Goal: Transaction & Acquisition: Purchase product/service

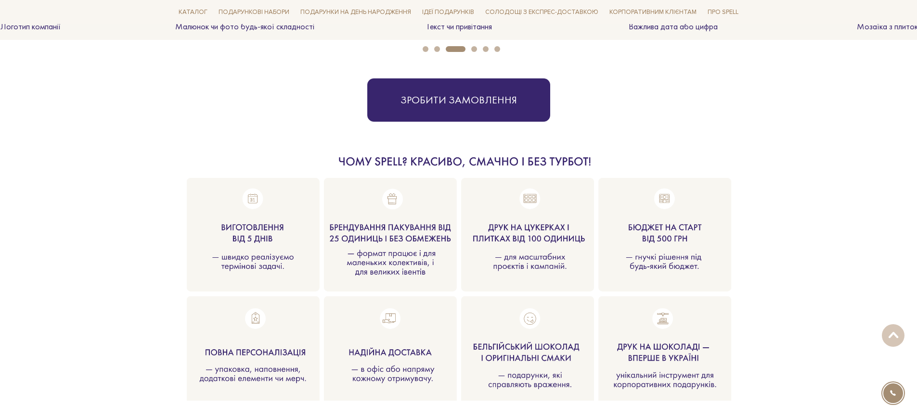
scroll to position [1107, 0]
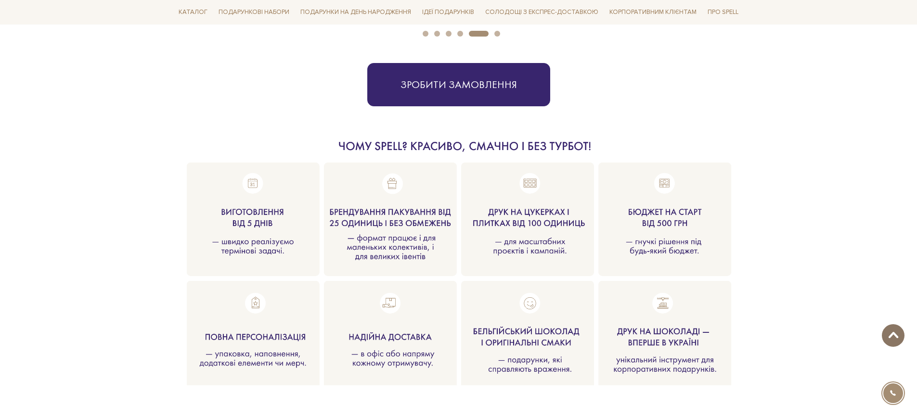
click at [896, 337] on span at bounding box center [893, 336] width 16 height 8
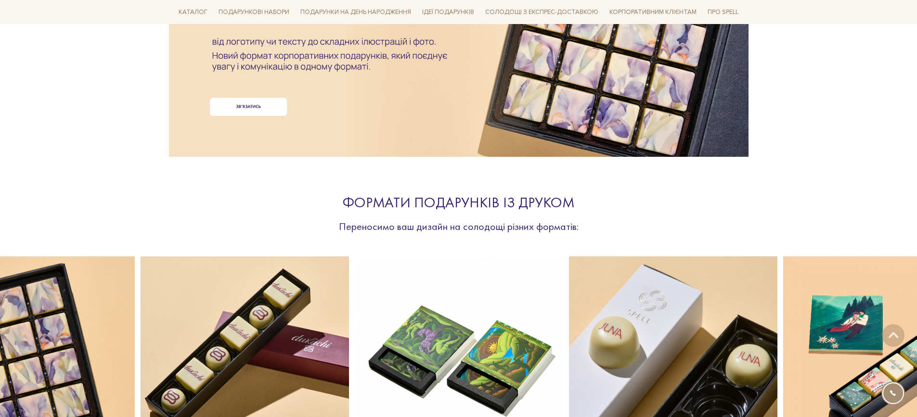
scroll to position [0, 0]
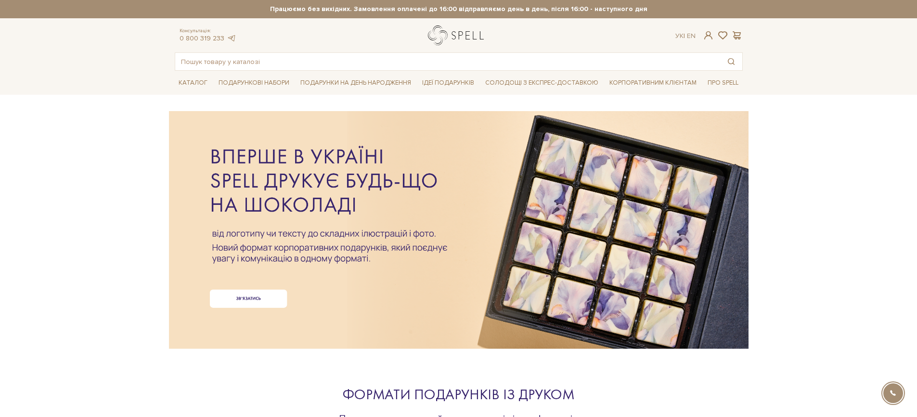
click at [451, 38] on link "logo" at bounding box center [458, 36] width 60 height 20
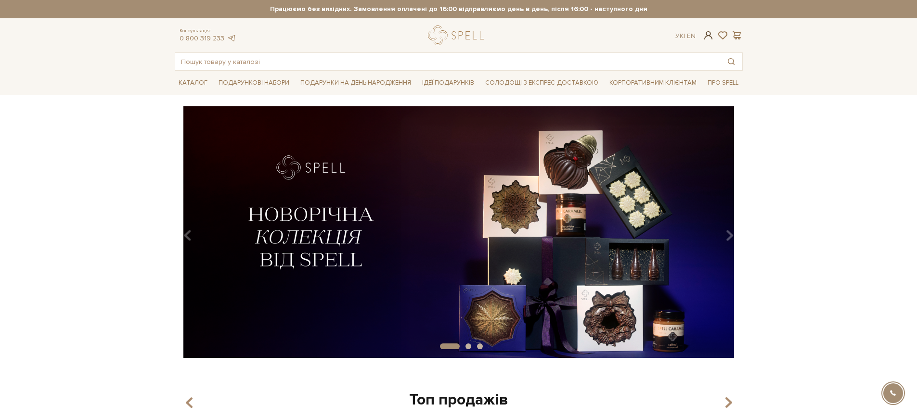
type input "ok.201899@gmail.com"
click at [709, 37] on span at bounding box center [708, 35] width 12 height 10
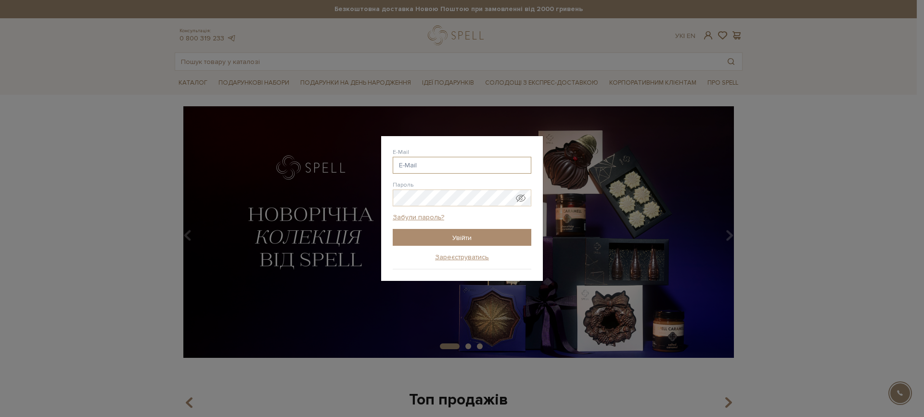
click at [423, 167] on input "E-Mail" at bounding box center [462, 165] width 139 height 17
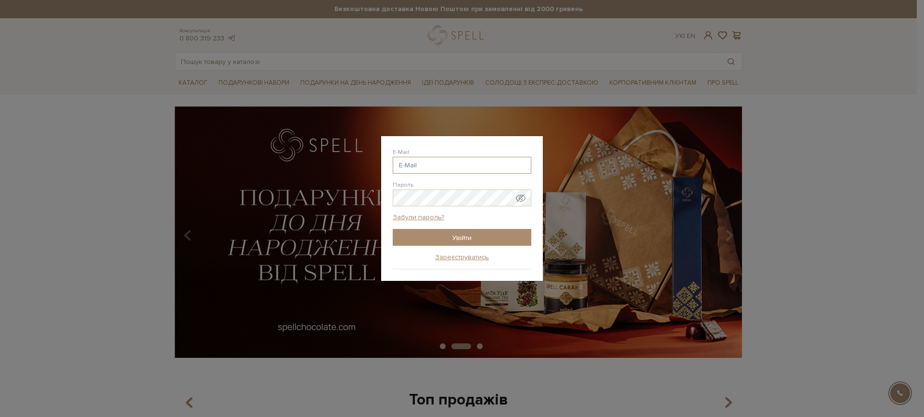
type input "[EMAIL_ADDRESS][DOMAIN_NAME]"
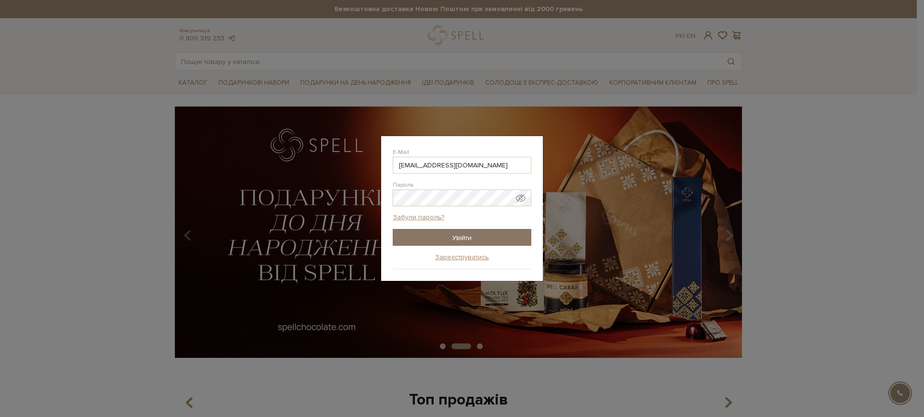
drag, startPoint x: 466, startPoint y: 238, endPoint x: 496, endPoint y: 231, distance: 30.1
click at [466, 239] on input "Увійти" at bounding box center [462, 237] width 139 height 17
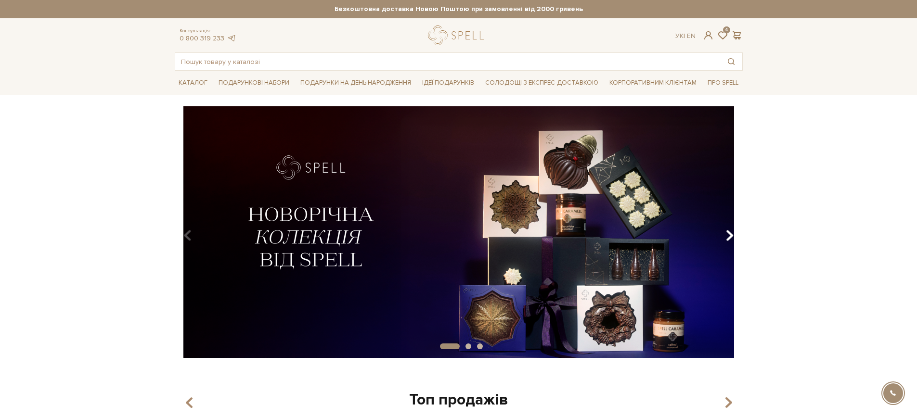
click at [727, 238] on icon "Carousel Navigation" at bounding box center [729, 236] width 8 height 16
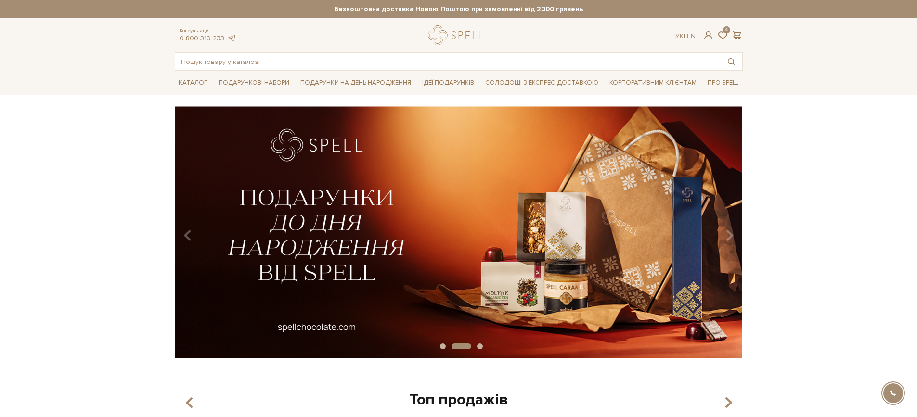
click at [626, 251] on img at bounding box center [459, 232] width 568 height 252
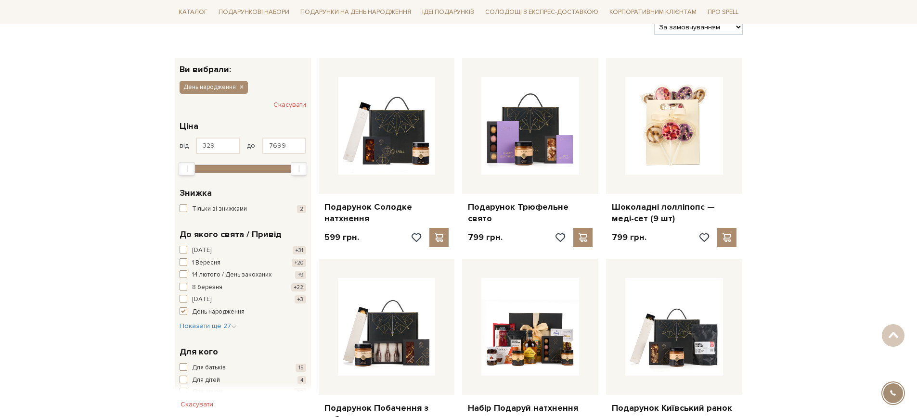
scroll to position [128, 0]
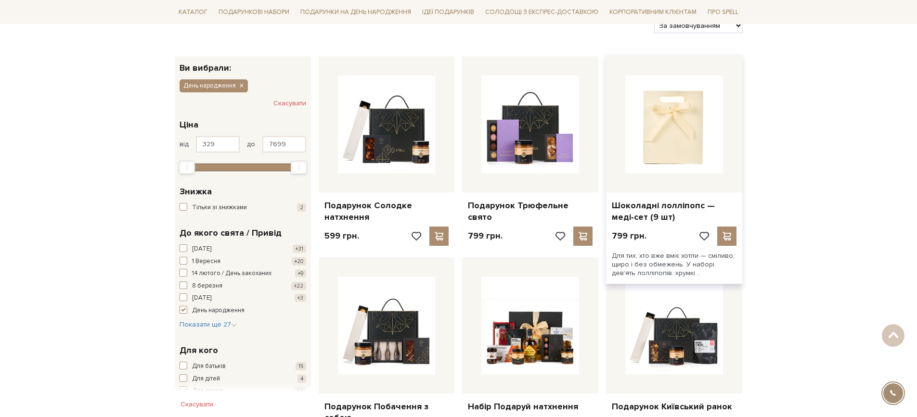
click at [678, 146] on img at bounding box center [674, 125] width 98 height 98
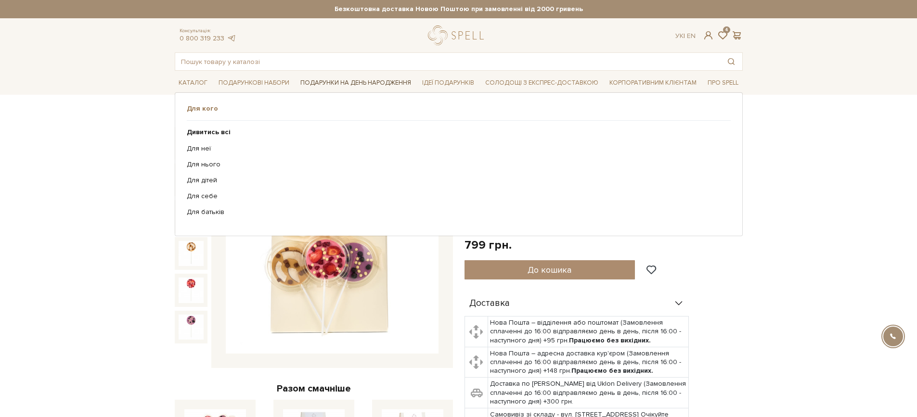
click at [364, 81] on link "Подарунки на День народження" at bounding box center [355, 83] width 118 height 15
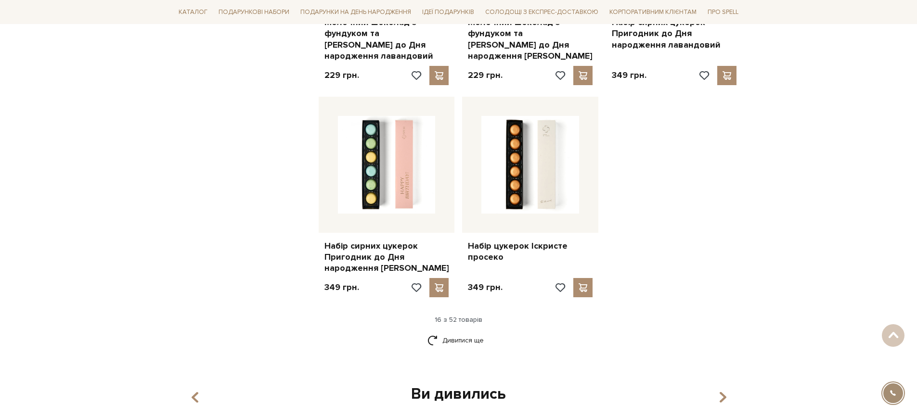
scroll to position [1187, 0]
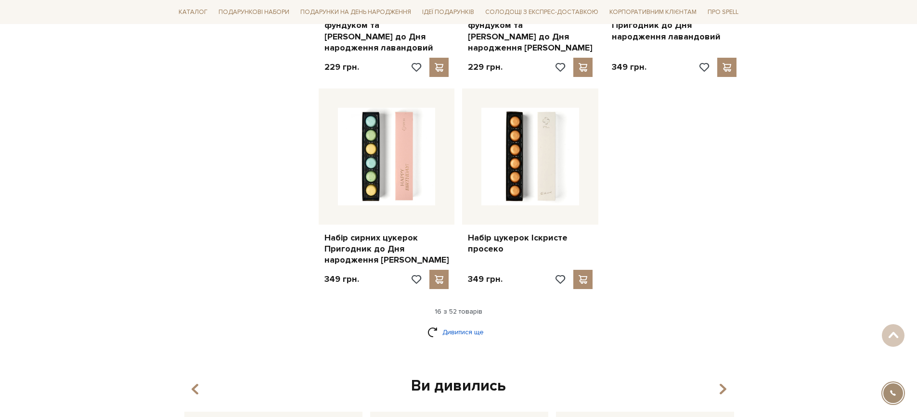
click at [466, 324] on link "Дивитися ще" at bounding box center [458, 332] width 63 height 17
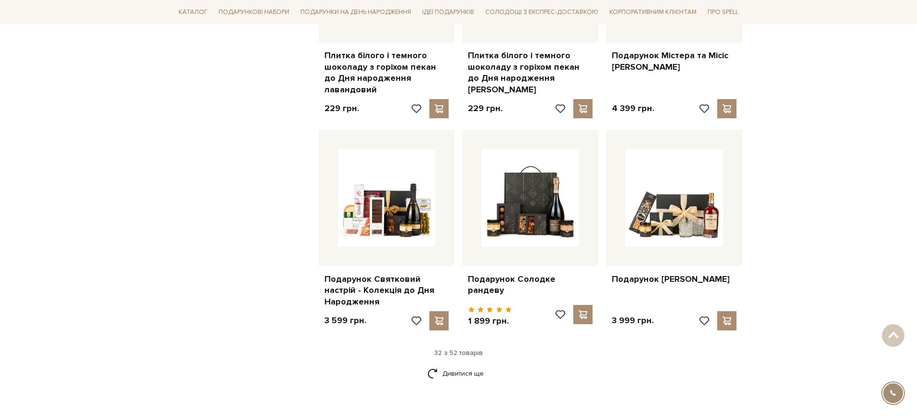
scroll to position [2230, 0]
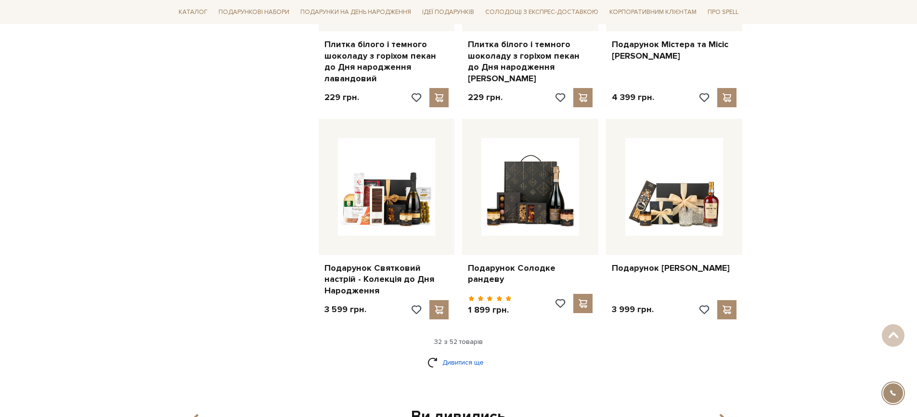
click at [468, 354] on link "Дивитися ще" at bounding box center [458, 362] width 63 height 17
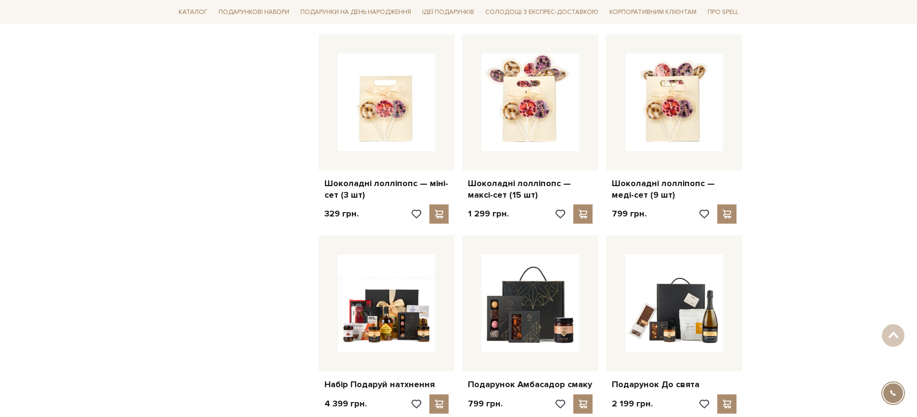
scroll to position [2743, 0]
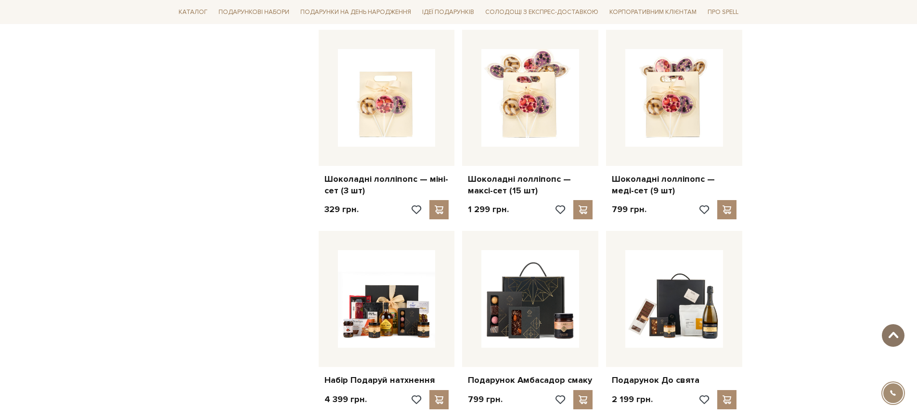
click at [894, 334] on span at bounding box center [893, 336] width 16 height 8
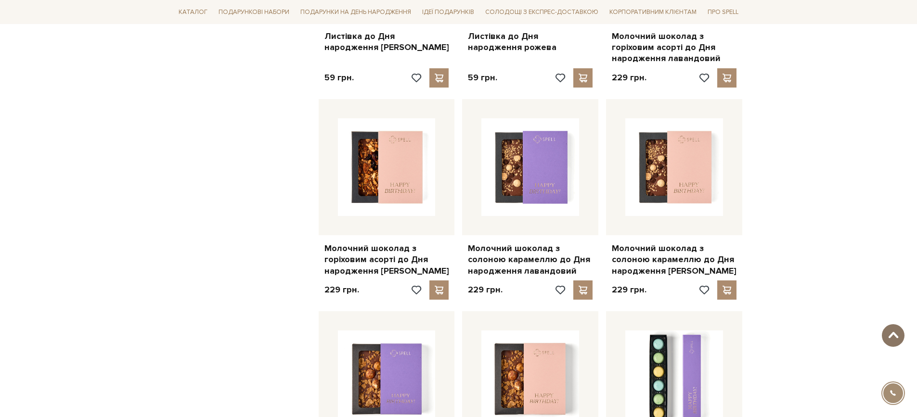
scroll to position [0, 0]
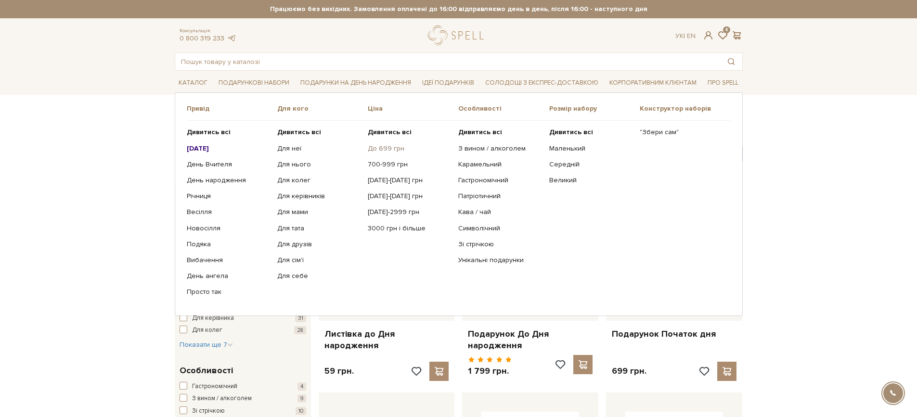
click at [394, 149] on link "До 699 грн" at bounding box center [409, 148] width 83 height 9
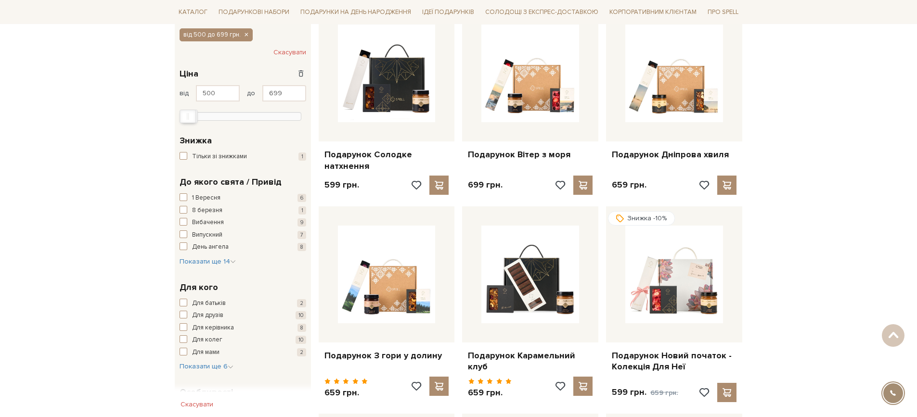
scroll to position [192, 0]
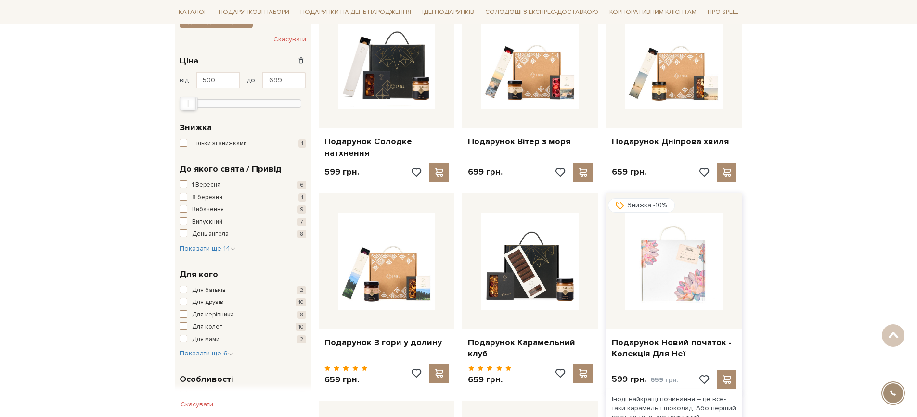
click at [690, 278] on img at bounding box center [674, 262] width 98 height 98
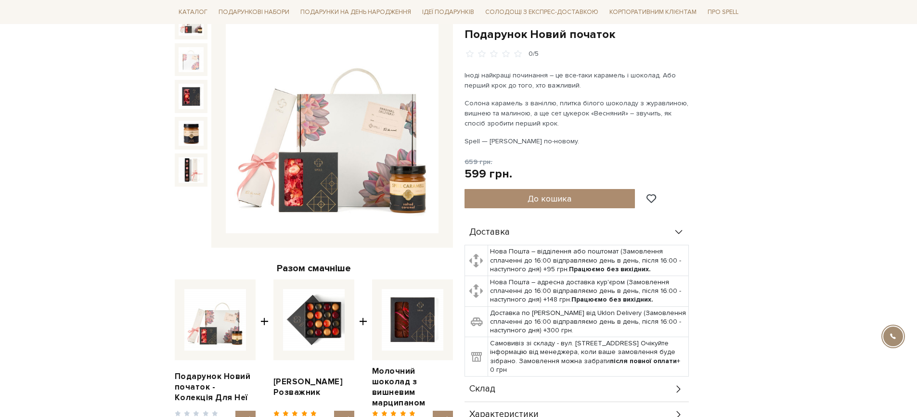
scroll to position [128, 0]
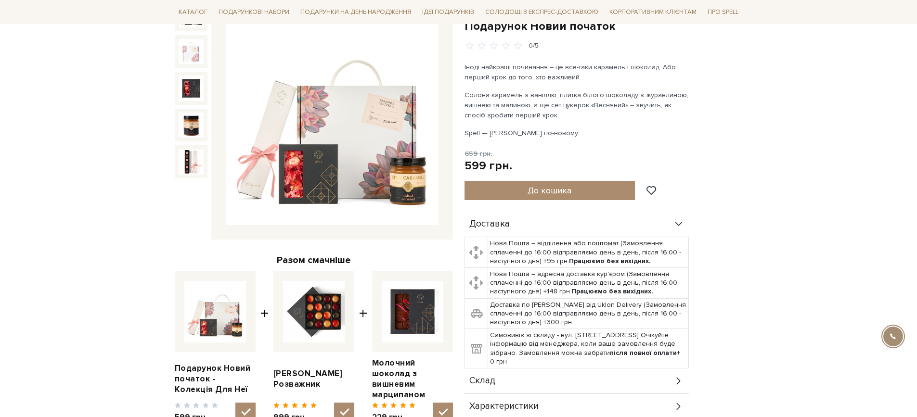
click at [361, 174] on img at bounding box center [332, 119] width 213 height 213
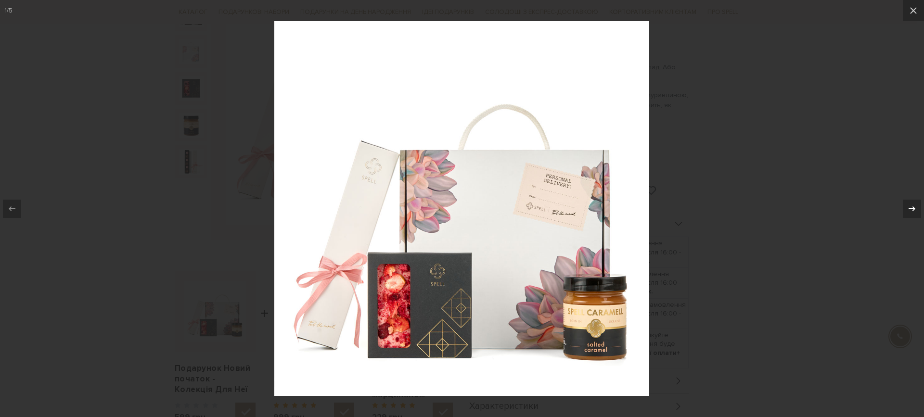
click at [910, 209] on icon at bounding box center [912, 209] width 12 height 12
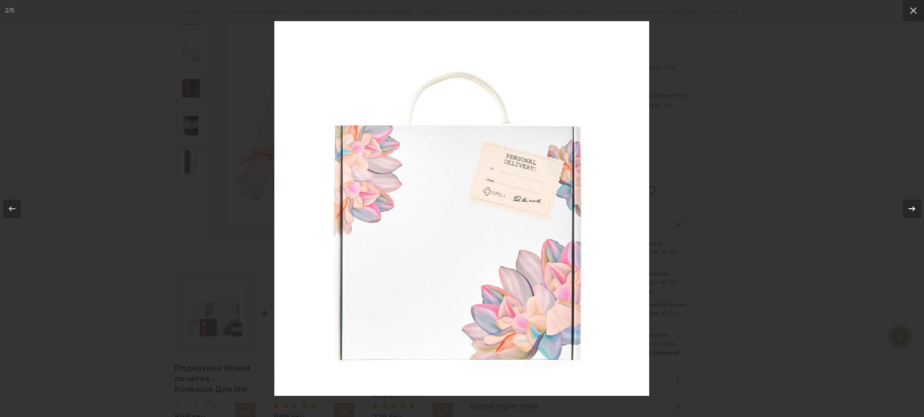
click at [911, 209] on icon at bounding box center [912, 209] width 12 height 12
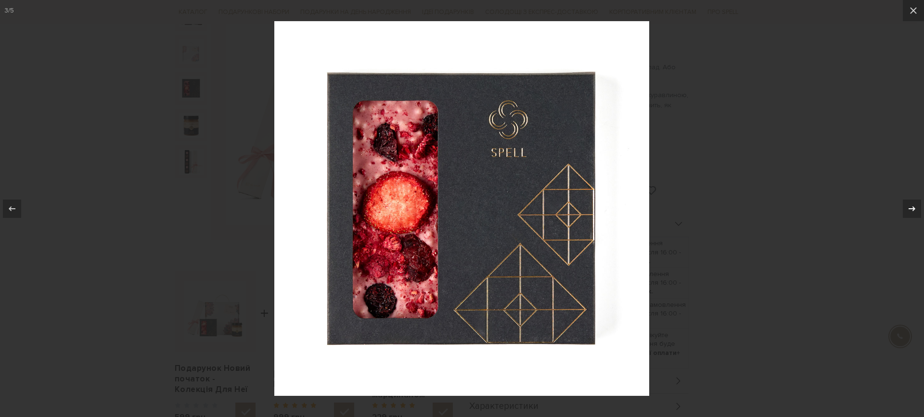
click at [913, 210] on icon at bounding box center [912, 208] width 7 height 5
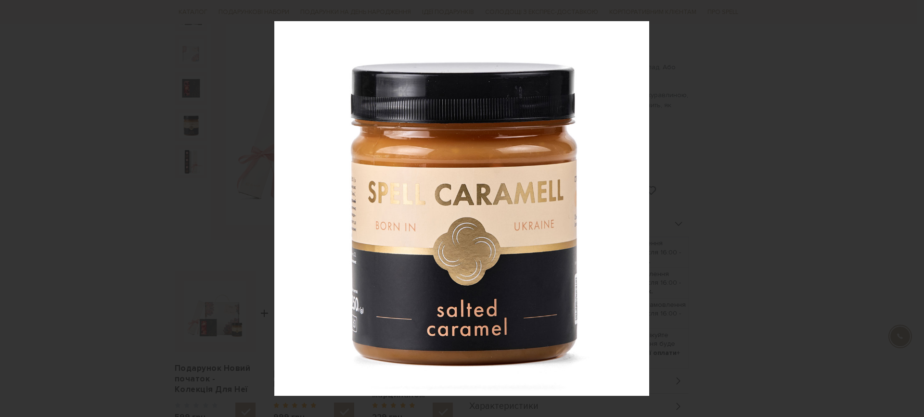
click at [913, 210] on div "4 / 5" at bounding box center [462, 208] width 924 height 417
click at [912, 9] on icon at bounding box center [913, 10] width 7 height 7
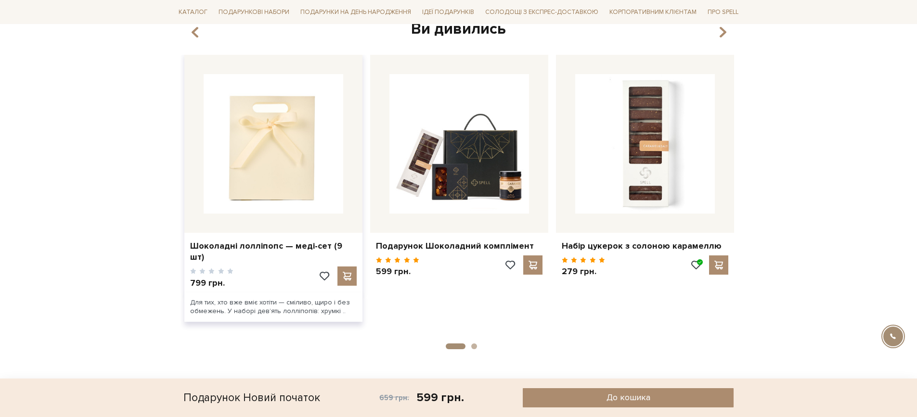
scroll to position [674, 0]
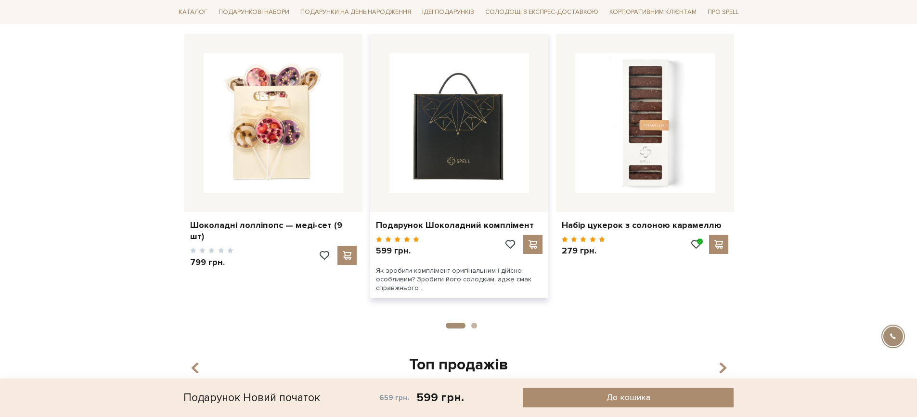
drag, startPoint x: 479, startPoint y: 138, endPoint x: 515, endPoint y: 151, distance: 39.0
click at [515, 151] on img at bounding box center [459, 123] width 140 height 140
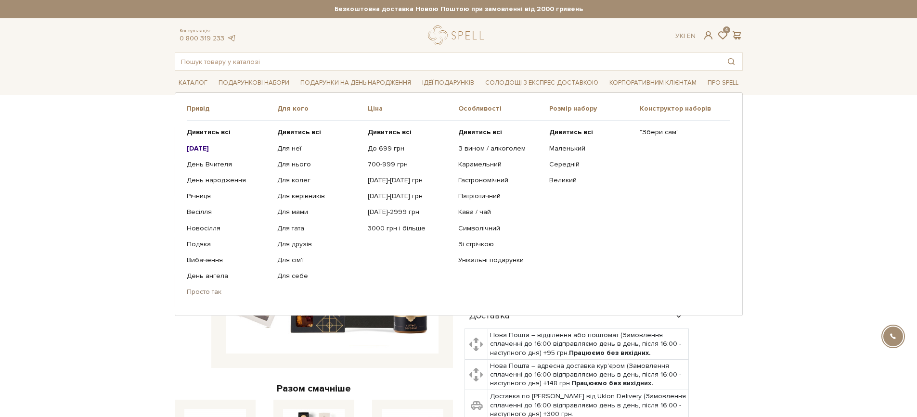
click at [206, 293] on link "Просто так" at bounding box center [228, 292] width 83 height 9
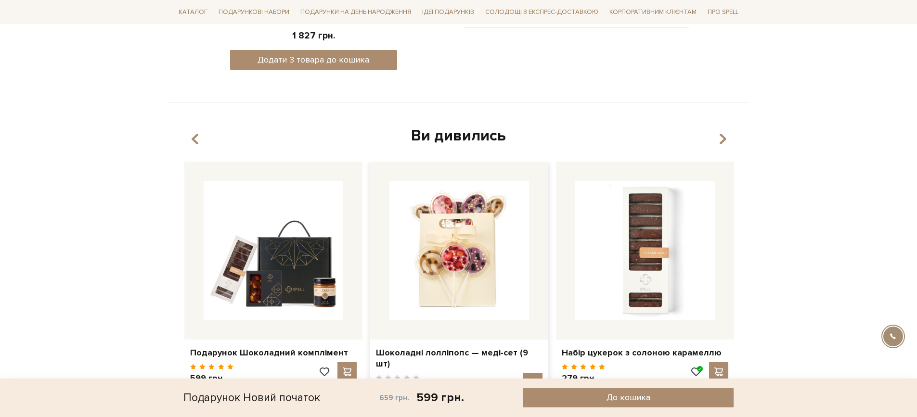
scroll to position [513, 0]
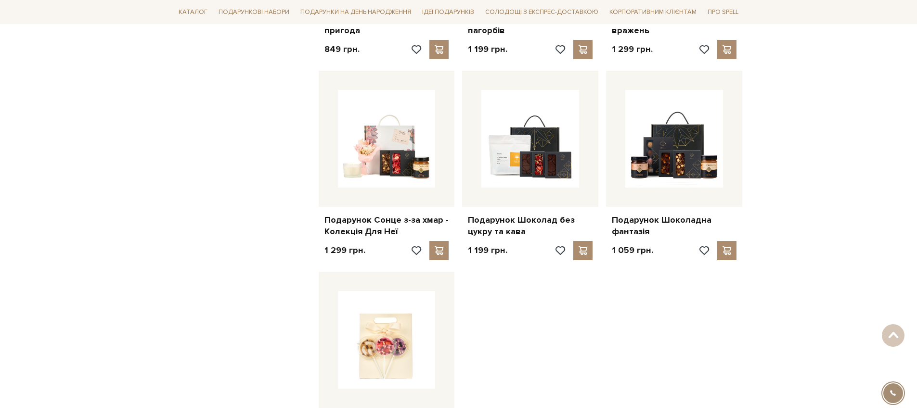
scroll to position [1026, 0]
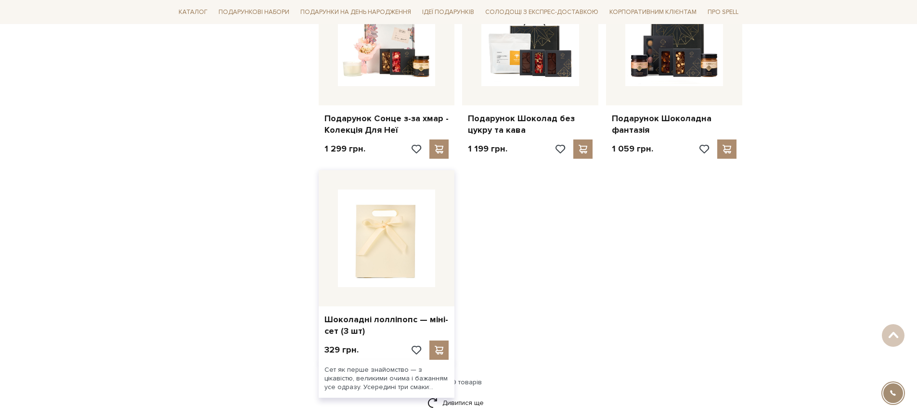
click at [381, 242] on img at bounding box center [387, 239] width 98 height 98
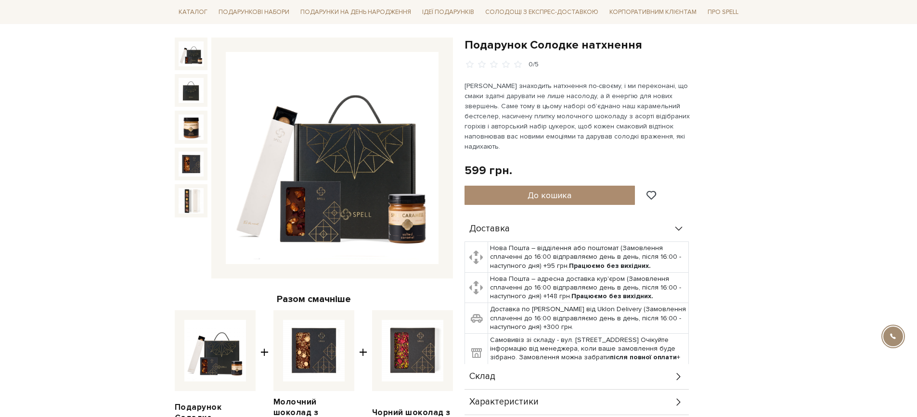
scroll to position [96, 0]
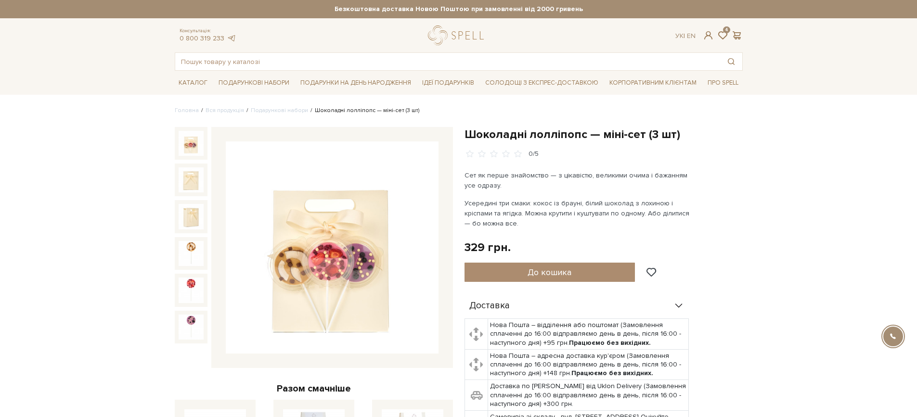
click at [338, 263] on img at bounding box center [332, 247] width 213 height 213
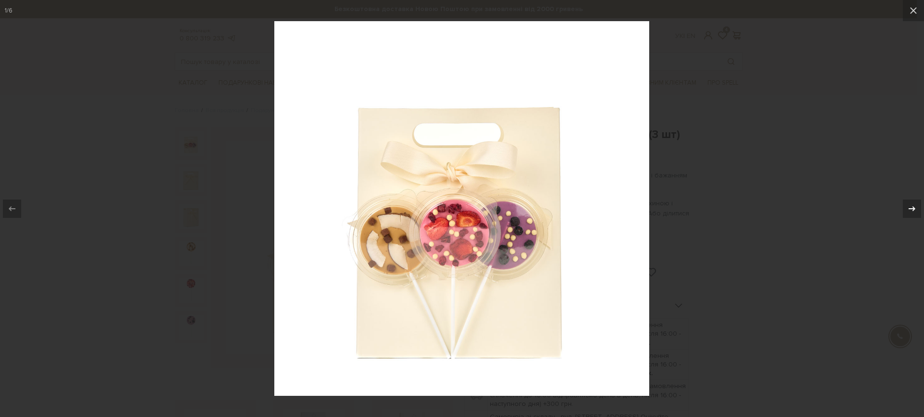
click at [912, 212] on icon at bounding box center [912, 209] width 12 height 12
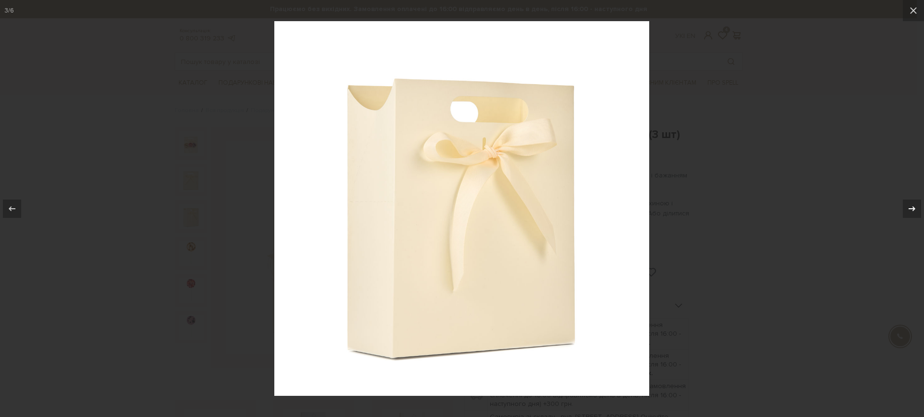
click at [911, 212] on icon at bounding box center [912, 209] width 12 height 12
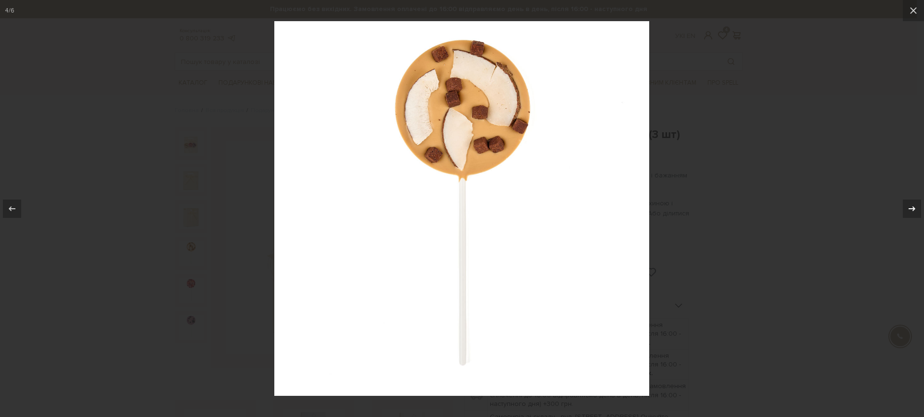
click at [911, 212] on icon at bounding box center [912, 209] width 12 height 12
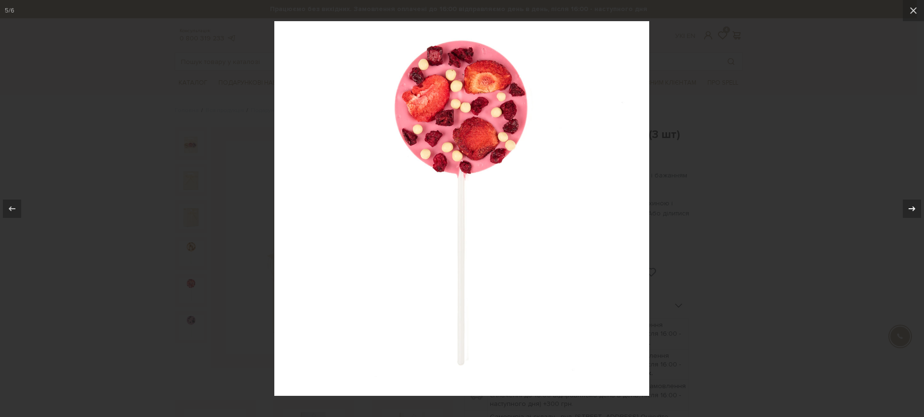
click at [911, 212] on icon at bounding box center [912, 209] width 12 height 12
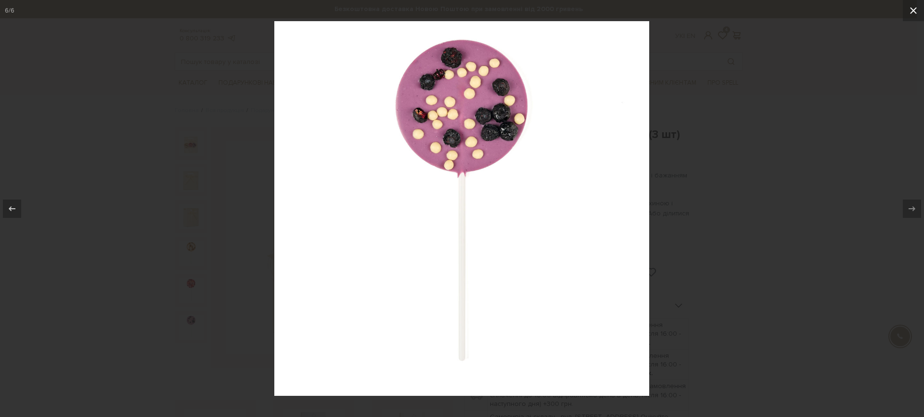
click at [916, 9] on icon at bounding box center [914, 11] width 12 height 12
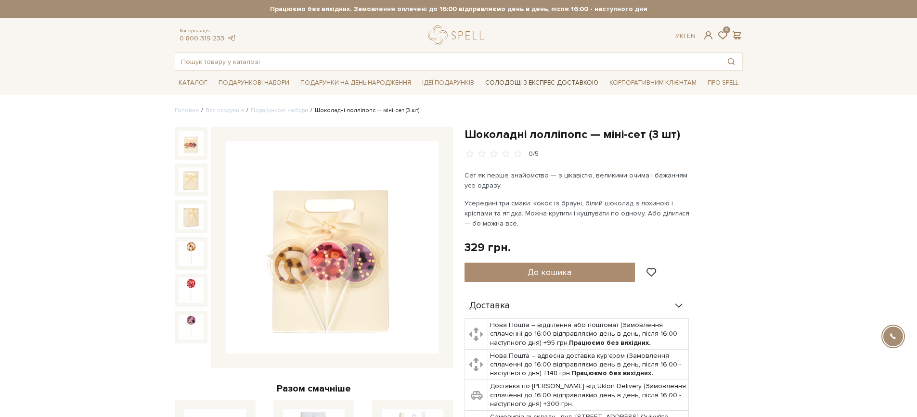
click at [561, 82] on link "Солодощі з експрес-доставкою" at bounding box center [541, 83] width 121 height 16
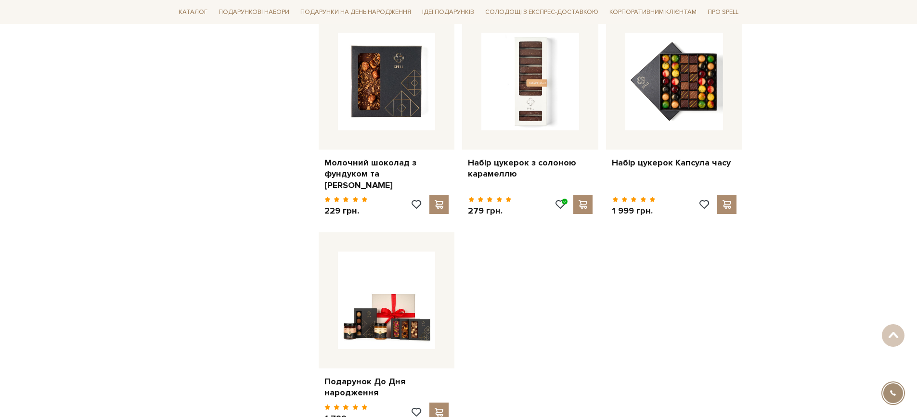
scroll to position [1026, 0]
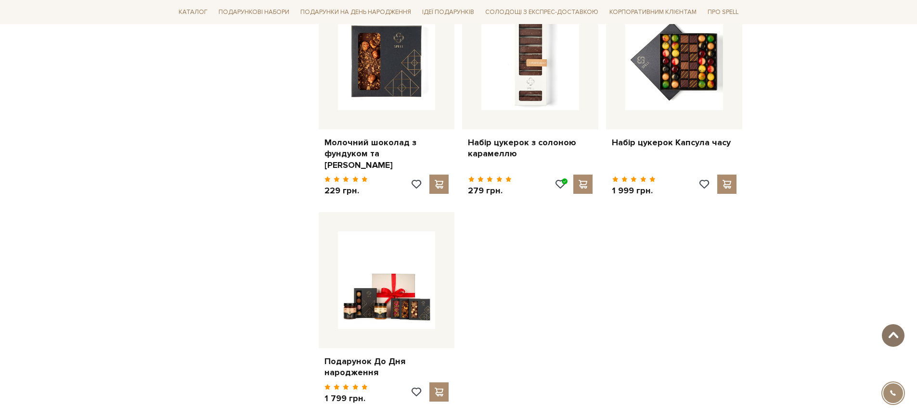
click at [892, 333] on span at bounding box center [893, 336] width 16 height 8
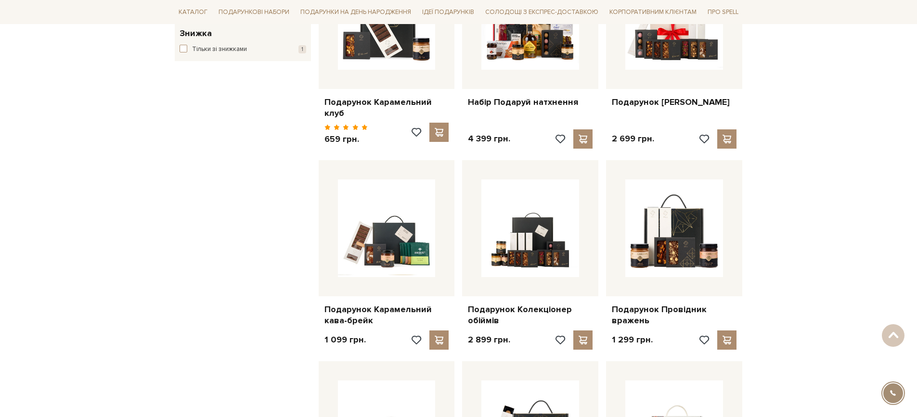
scroll to position [0, 0]
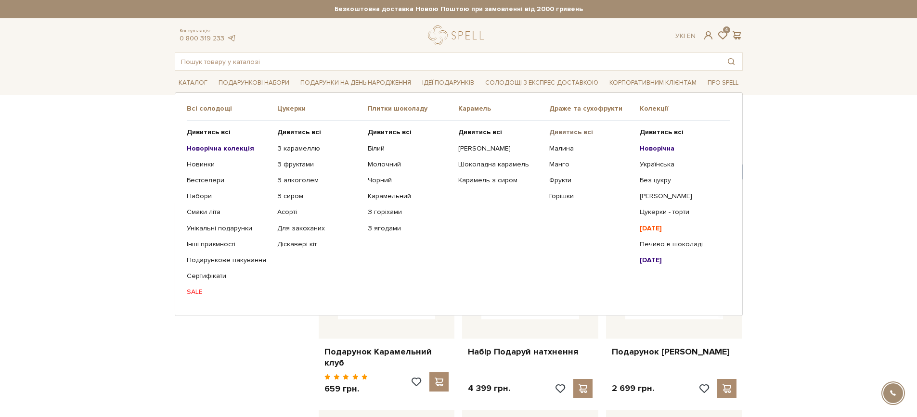
click at [575, 133] on b "Дивитись всі" at bounding box center [571, 132] width 44 height 8
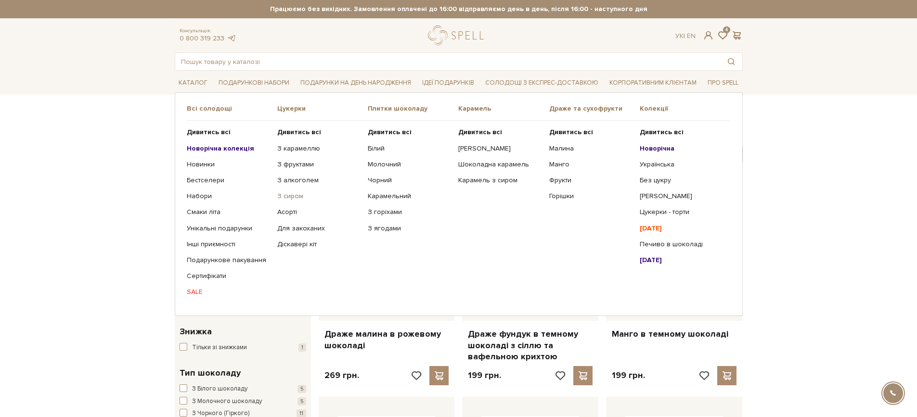
click at [282, 197] on link "З сиром" at bounding box center [318, 196] width 83 height 9
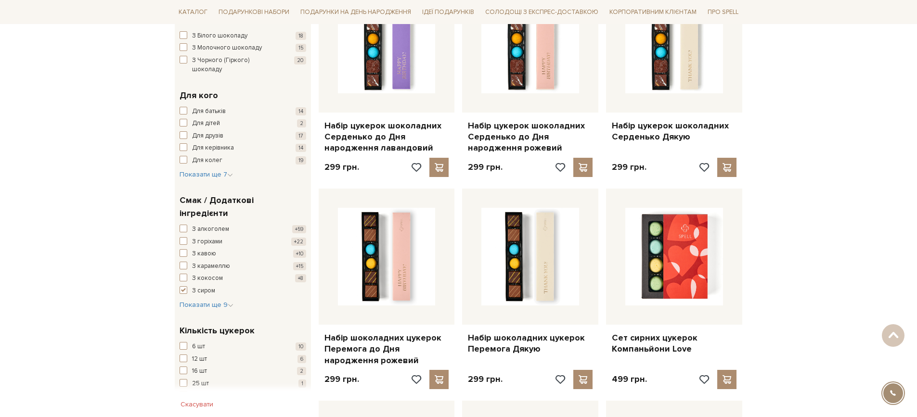
scroll to position [642, 0]
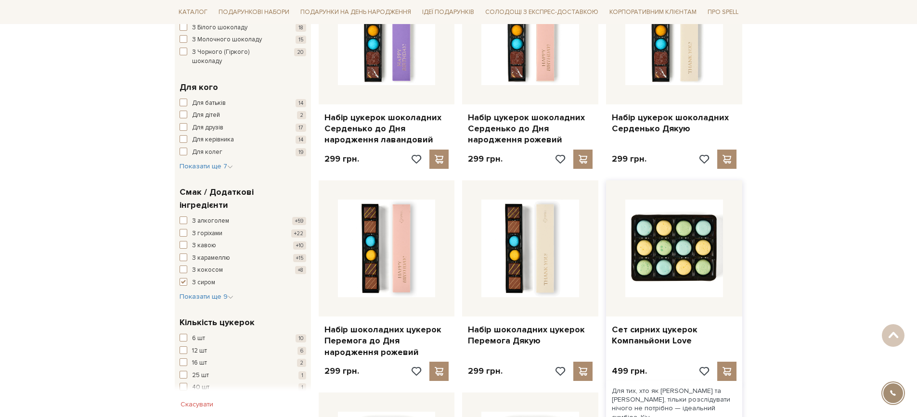
click at [665, 252] on img at bounding box center [674, 249] width 98 height 98
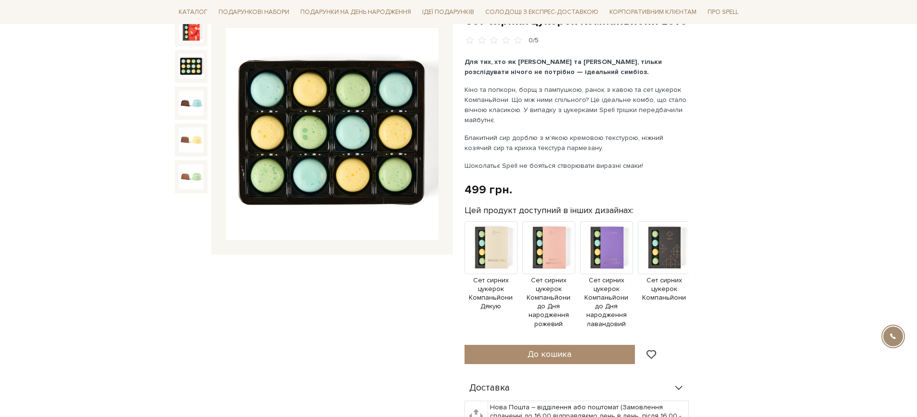
scroll to position [96, 0]
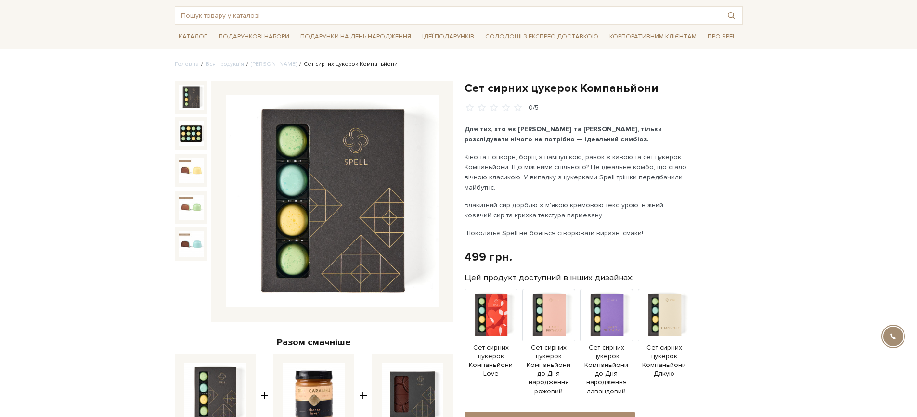
scroll to position [64, 0]
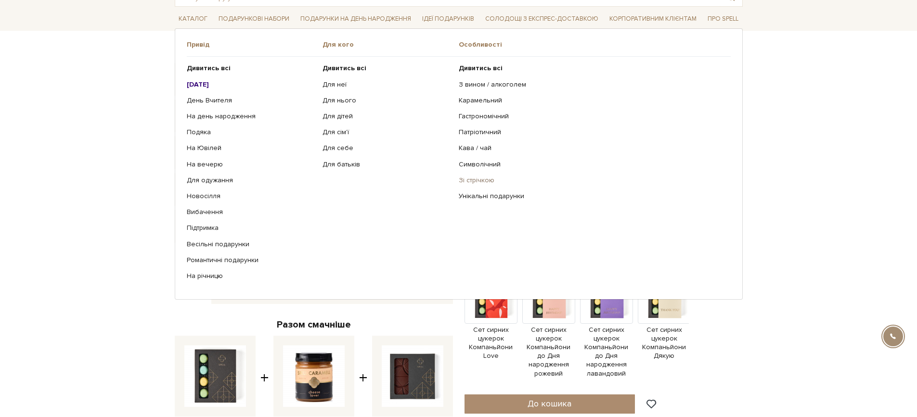
click at [472, 180] on link "Зі стрічкою" at bounding box center [591, 180] width 265 height 9
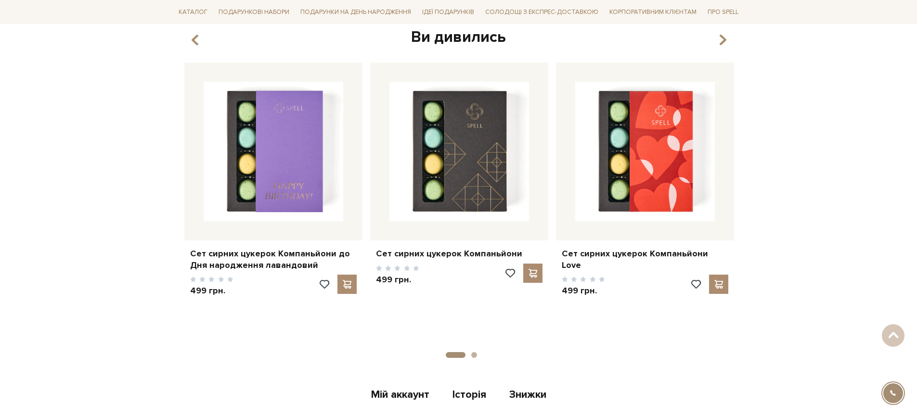
scroll to position [1171, 0]
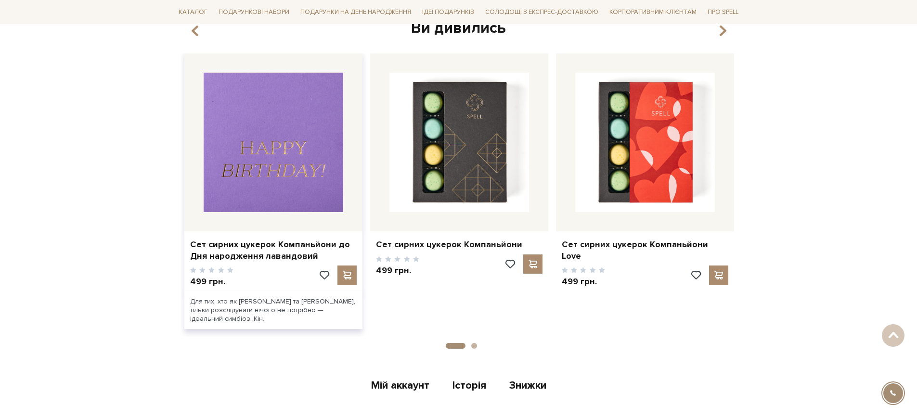
click at [294, 184] on img at bounding box center [274, 143] width 140 height 140
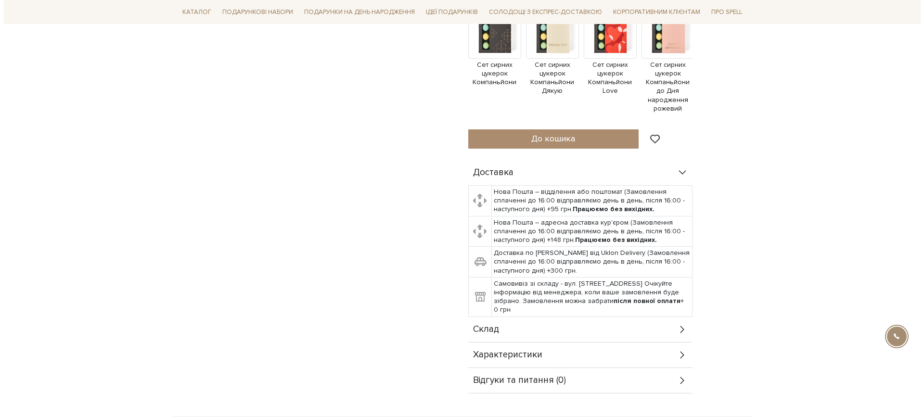
scroll to position [369, 0]
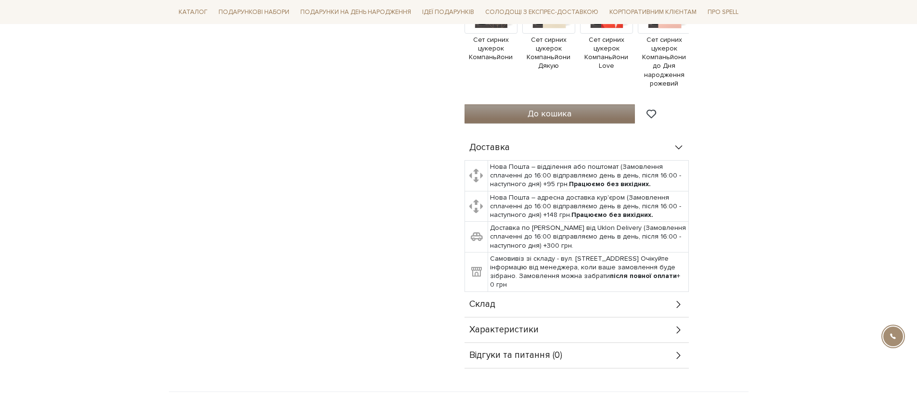
click at [560, 108] on span "До кошика" at bounding box center [549, 113] width 44 height 11
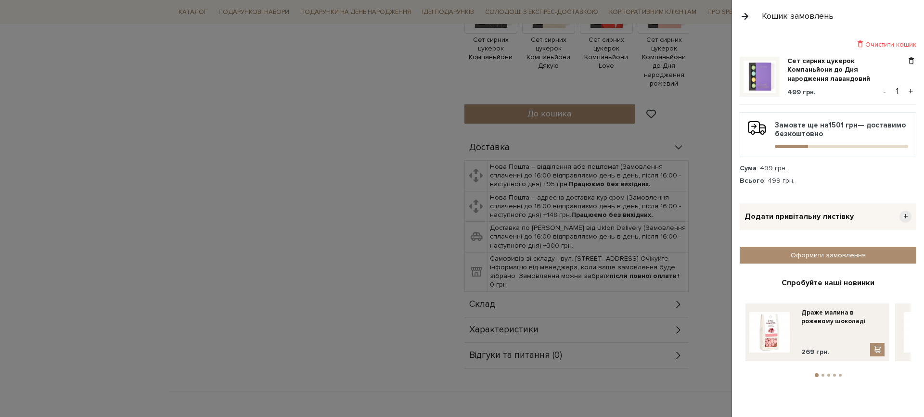
click at [828, 218] on span "Додати привітальну листівку" at bounding box center [798, 217] width 109 height 10
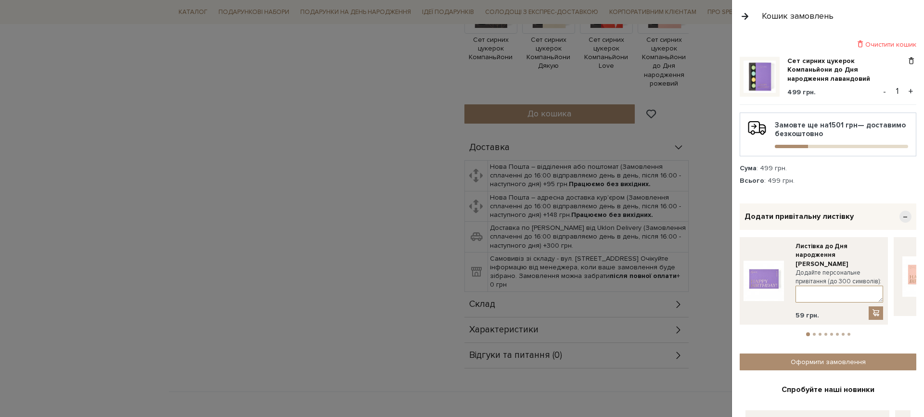
click at [807, 286] on textarea at bounding box center [840, 294] width 88 height 17
click at [899, 217] on span "−" at bounding box center [905, 217] width 12 height 12
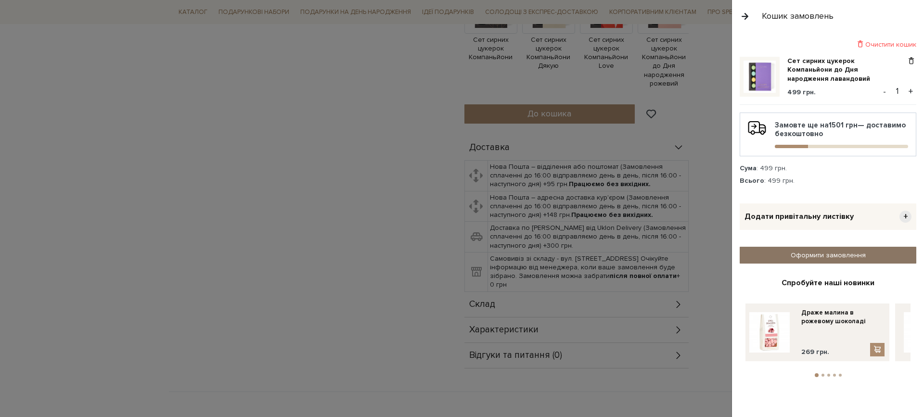
click at [822, 255] on link "Оформити замовлення" at bounding box center [828, 255] width 177 height 17
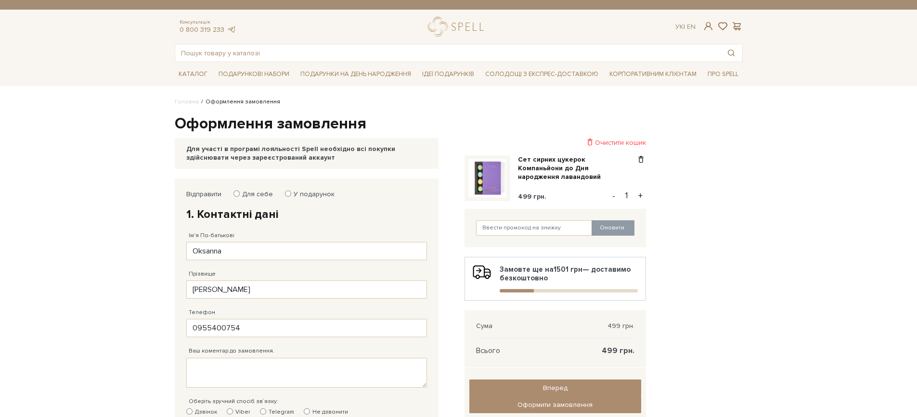
type input "[PHONE_NUMBER]"
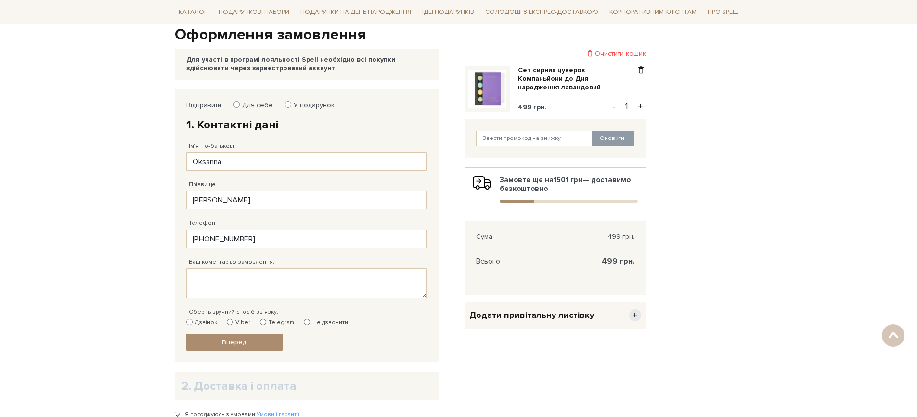
scroll to position [96, 0]
